Goal: Task Accomplishment & Management: Manage account settings

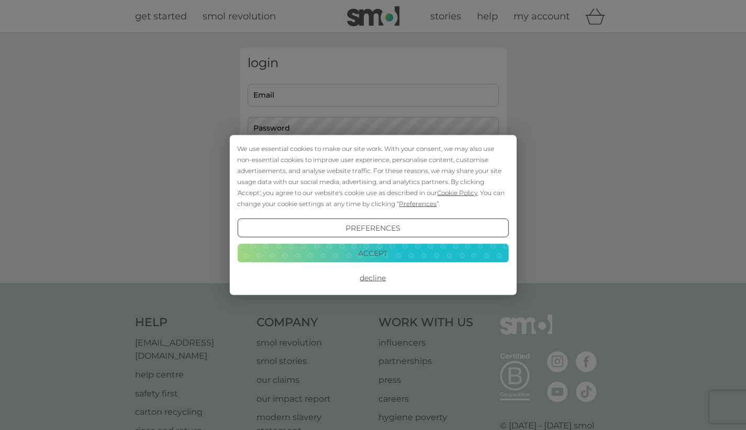
click at [380, 282] on button "Decline" at bounding box center [372, 277] width 271 height 19
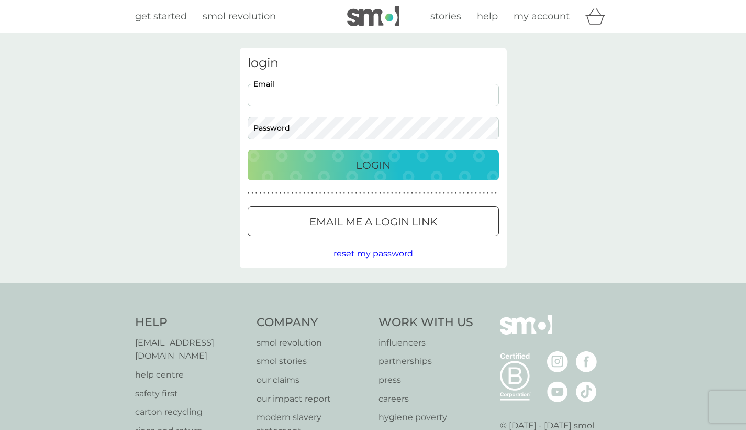
click at [335, 86] on input "Email" at bounding box center [373, 95] width 251 height 23
click at [496, 103] on input "Email" at bounding box center [373, 95] width 251 height 23
click at [492, 97] on input "Email" at bounding box center [373, 95] width 251 height 23
click at [323, 96] on input "Email" at bounding box center [373, 95] width 251 height 23
type input "gilbertiwan7@gmail.com"
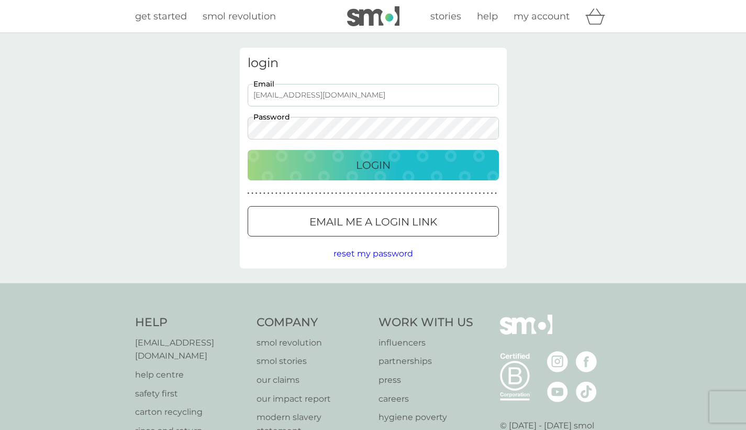
click at [373, 164] on button "Login" at bounding box center [373, 165] width 251 height 30
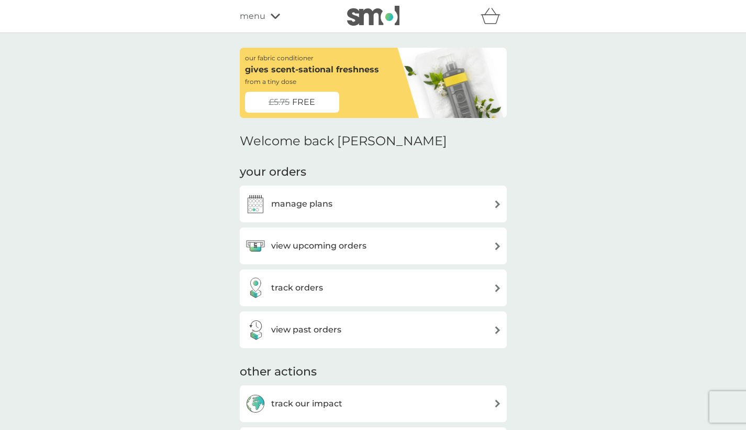
click at [346, 203] on div "manage plans" at bounding box center [373, 203] width 257 height 21
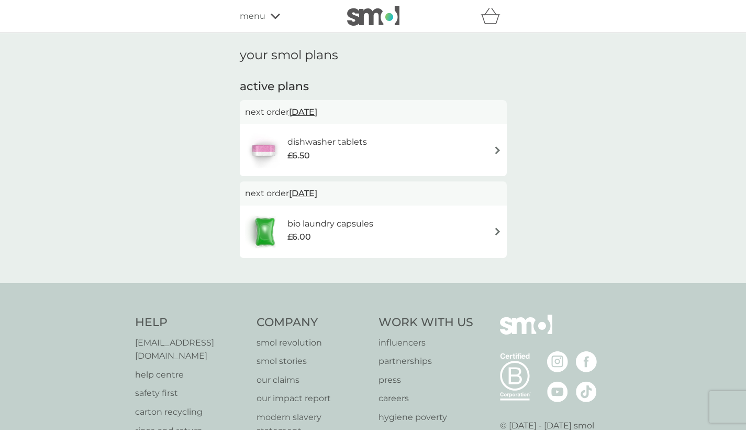
click at [468, 150] on div "dishwasher tablets £6.50" at bounding box center [373, 149] width 257 height 37
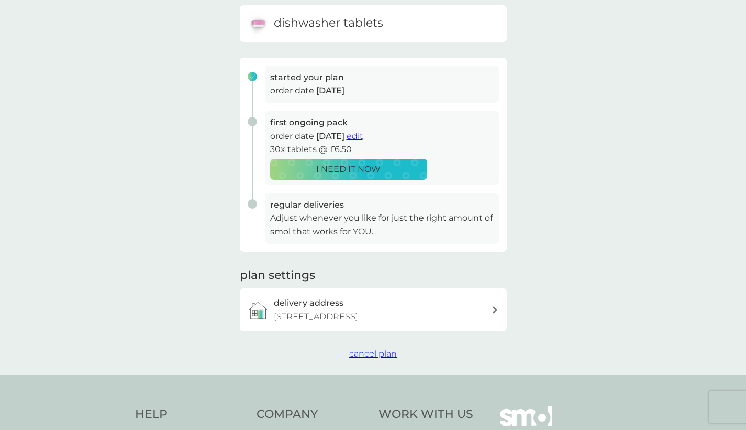
scroll to position [126, 0]
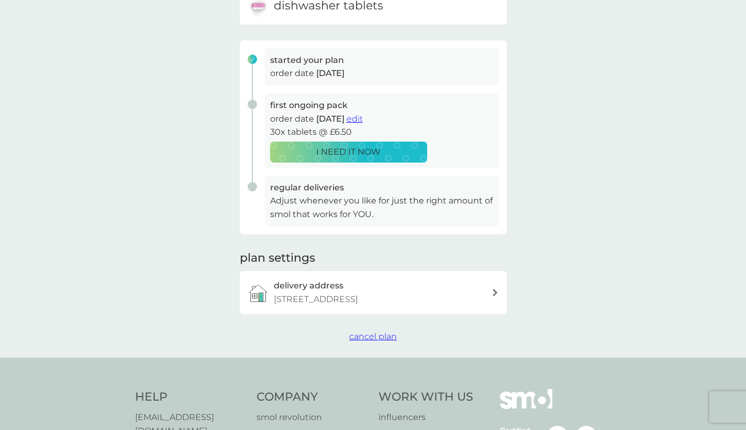
click at [367, 341] on span "cancel plan" at bounding box center [373, 336] width 48 height 10
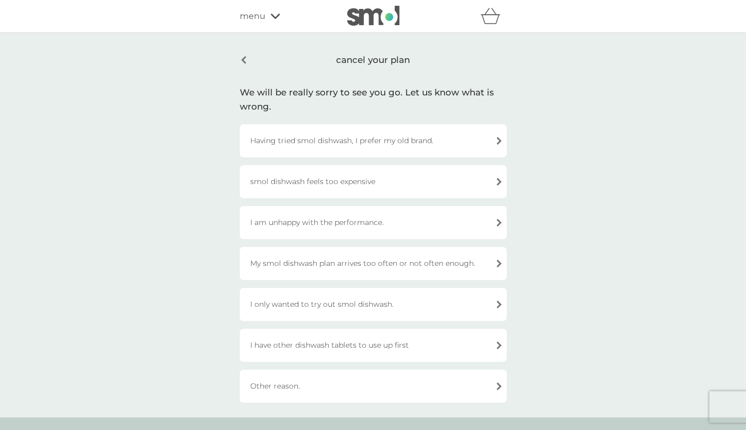
click at [414, 138] on div "Having tried smol dishwash, I prefer my old brand." at bounding box center [373, 140] width 267 height 33
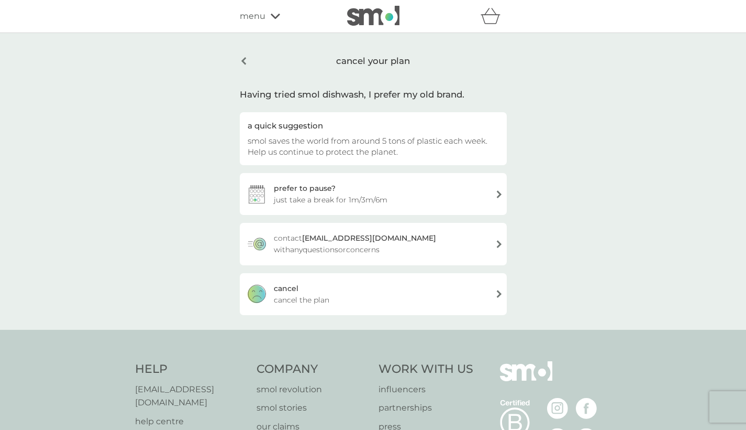
click at [366, 289] on div "cancel cancel the plan" at bounding box center [373, 294] width 267 height 42
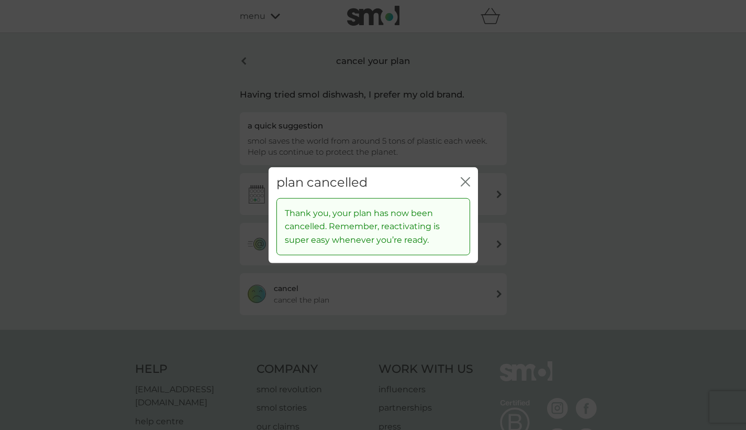
click at [462, 183] on icon "close" at bounding box center [465, 181] width 9 height 9
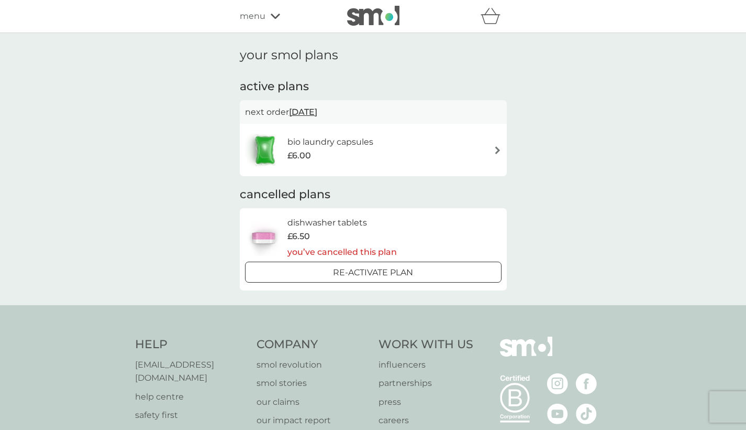
click at [420, 152] on div "bio laundry capsules £6.00" at bounding box center [373, 149] width 257 height 37
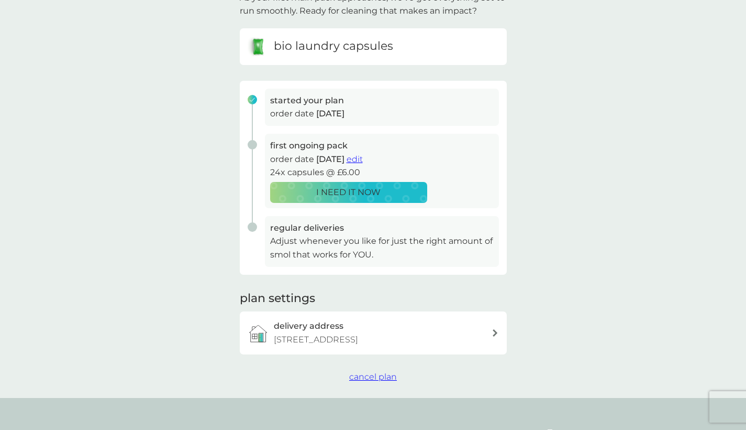
scroll to position [98, 0]
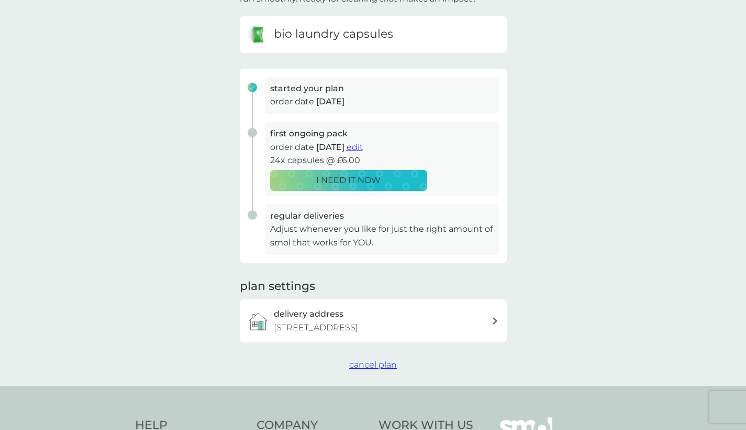
click at [372, 369] on span "cancel plan" at bounding box center [373, 364] width 48 height 10
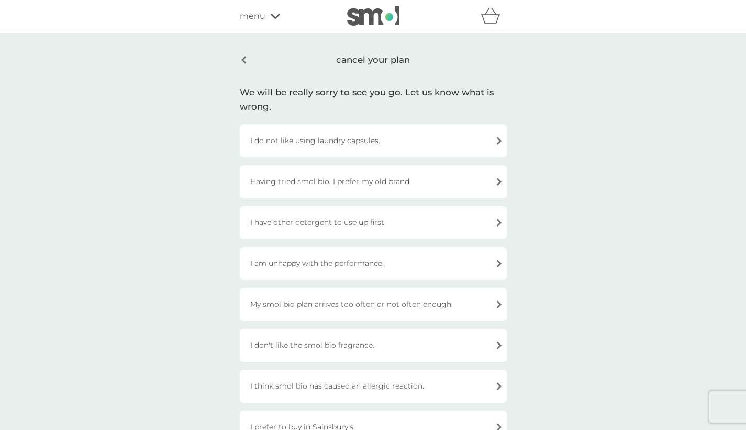
click at [410, 182] on div "Having tried smol bio, I prefer my old brand." at bounding box center [373, 181] width 267 height 33
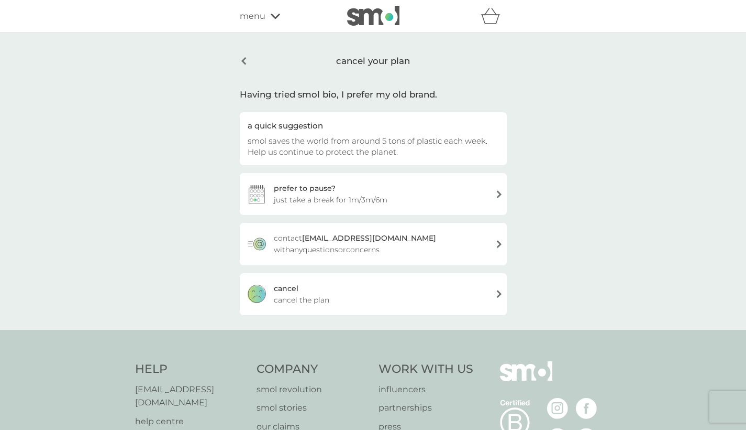
click at [370, 292] on div "cancel cancel the plan" at bounding box center [373, 294] width 267 height 42
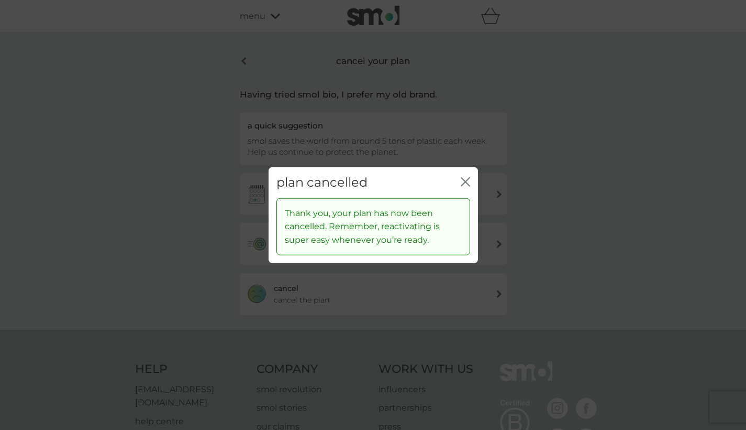
click at [462, 178] on icon "close" at bounding box center [464, 182] width 4 height 8
